Goal: Navigation & Orientation: Find specific page/section

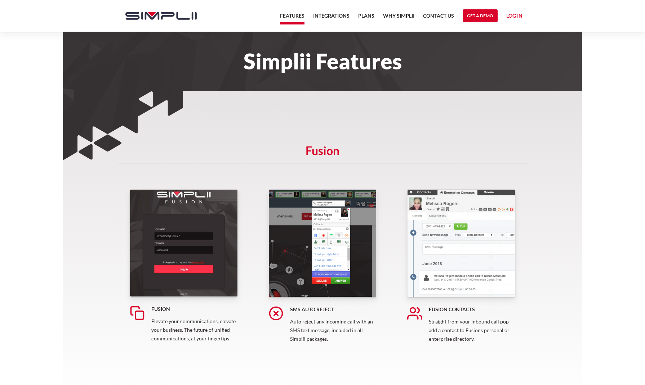
scroll to position [778, 0]
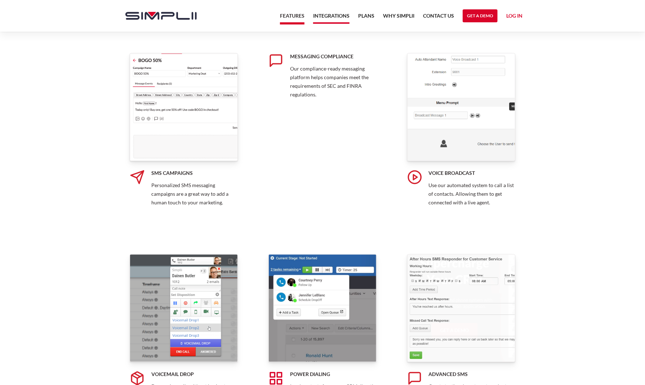
click at [345, 16] on link "Integrations" at bounding box center [331, 18] width 36 height 12
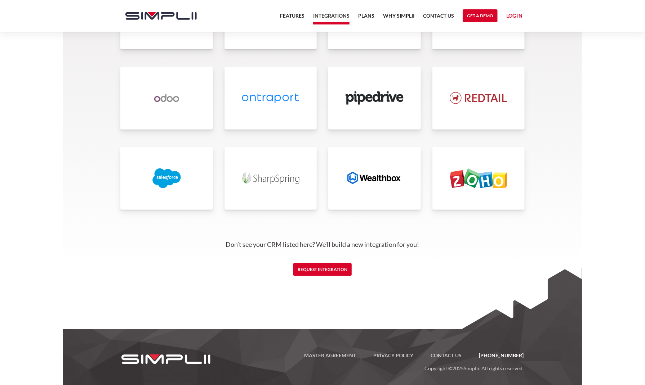
scroll to position [1657, 0]
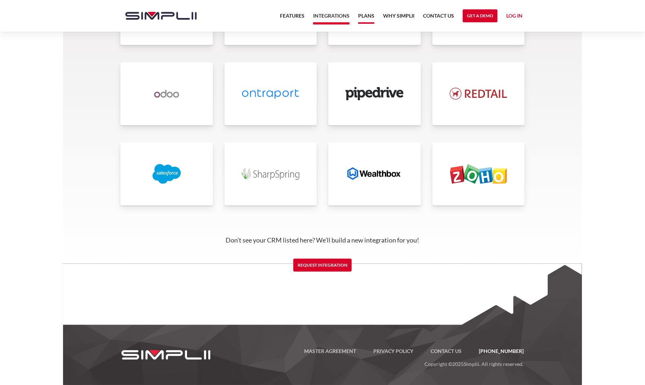
click at [362, 20] on link "Plans" at bounding box center [366, 18] width 16 height 12
